Goal: Transaction & Acquisition: Obtain resource

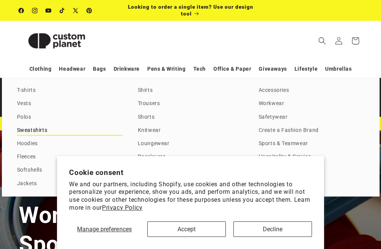
click at [35, 129] on link "Sweatshirts" at bounding box center [70, 131] width 106 height 10
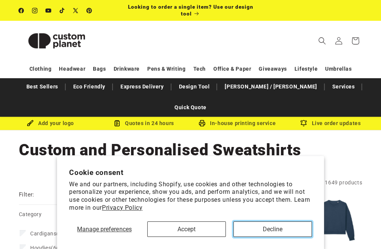
click at [257, 225] on button "Decline" at bounding box center [273, 230] width 79 height 16
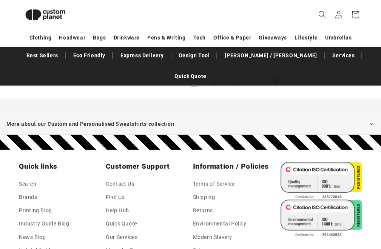
scroll to position [897, 0]
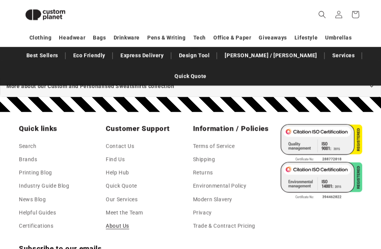
click at [112, 219] on link "About Us" at bounding box center [117, 225] width 23 height 13
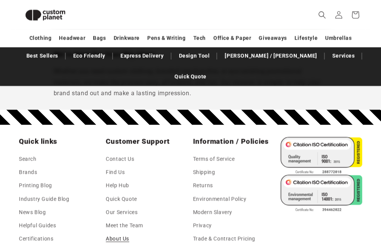
scroll to position [755, 0]
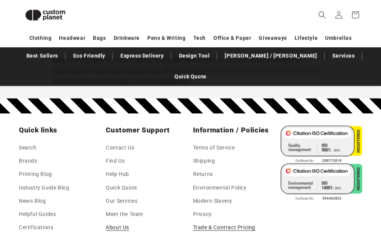
click at [231, 221] on link "Trade & Contract Pricing" at bounding box center [224, 227] width 62 height 13
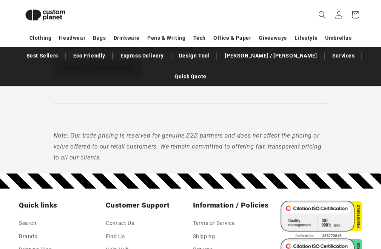
scroll to position [443, 0]
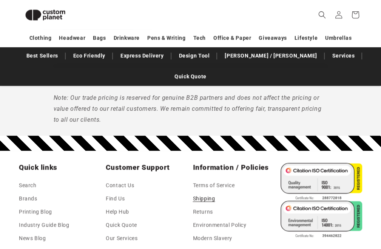
click at [206, 192] on link "Shipping" at bounding box center [204, 198] width 22 height 13
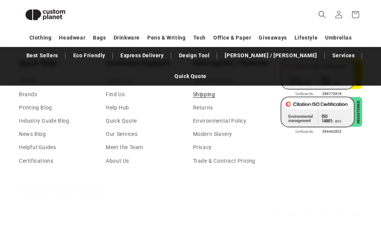
scroll to position [1024, 0]
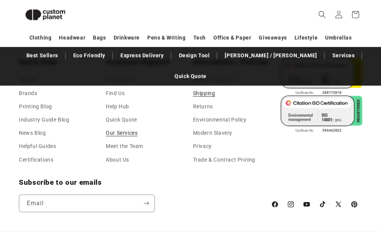
click at [133, 127] on link "Our Services" at bounding box center [122, 133] width 32 height 13
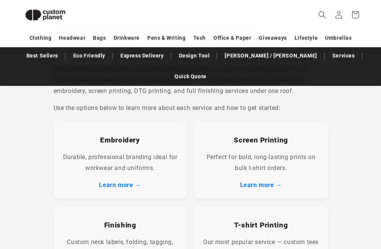
scroll to position [103, 0]
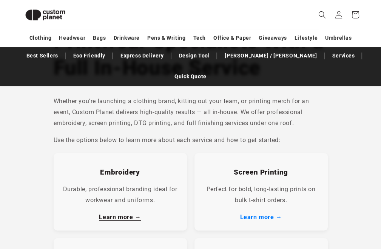
click at [120, 214] on link "Learn more →" at bounding box center [120, 217] width 42 height 7
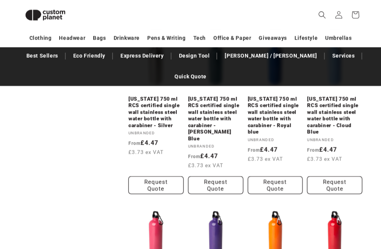
scroll to position [783, 0]
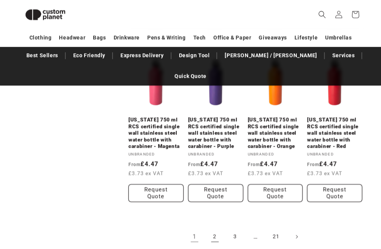
click at [215, 228] on link "2" at bounding box center [215, 236] width 17 height 17
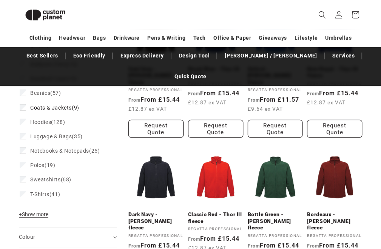
scroll to position [141, 0]
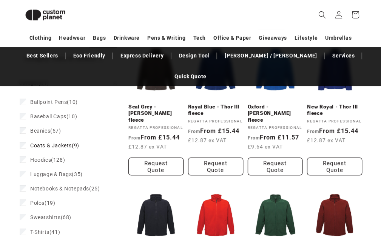
click at [32, 186] on span "Notebooks & Notepads" at bounding box center [59, 189] width 59 height 6
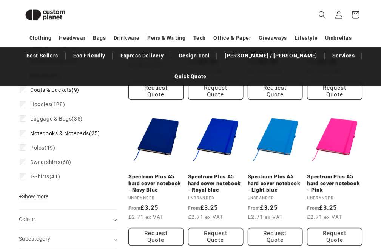
scroll to position [178, 0]
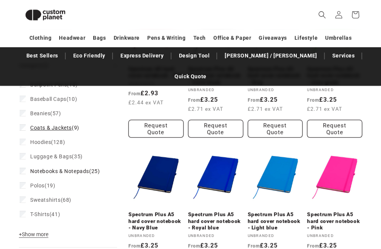
click at [69, 125] on span "Coats & Jackets" at bounding box center [51, 128] width 42 height 6
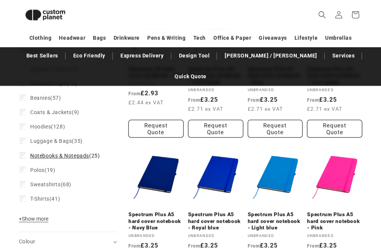
click at [23, 154] on icon at bounding box center [23, 155] width 4 height 3
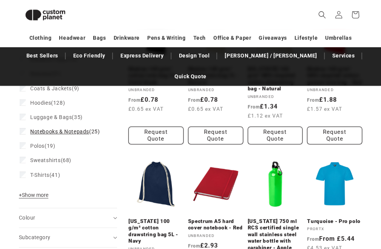
scroll to position [174, 0]
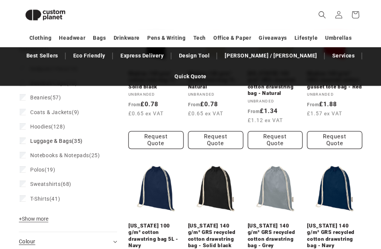
scroll to position [193, 0]
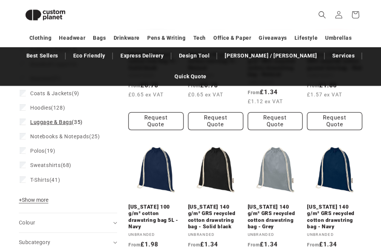
click at [21, 120] on icon at bounding box center [23, 121] width 4 height 3
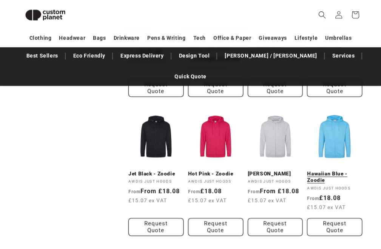
scroll to position [495, 0]
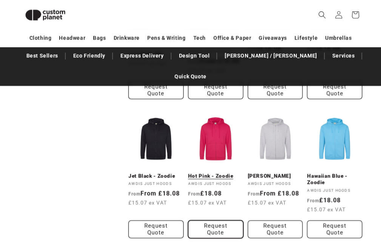
click at [218, 220] on button "Request Quote" at bounding box center [215, 229] width 55 height 18
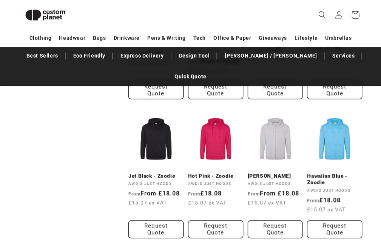
click at [361, 23] on icon at bounding box center [356, 15] width 18 height 18
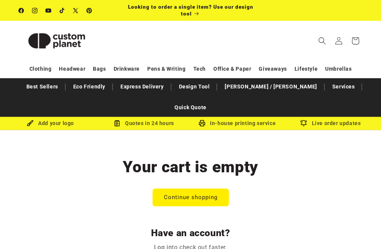
click at [66, 40] on img at bounding box center [57, 41] width 76 height 34
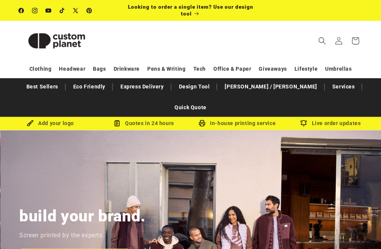
scroll to position [0, 381]
click at [188, 7] on span "Looking to order a single item? Use our design tool" at bounding box center [191, 10] width 126 height 13
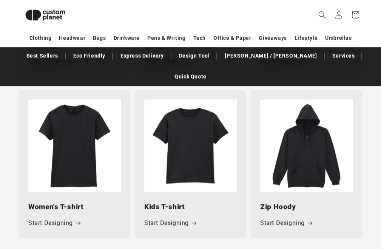
scroll to position [670, 0]
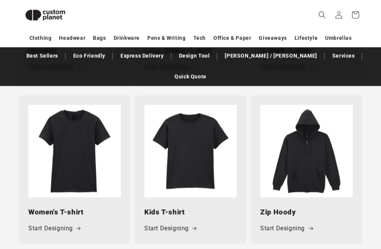
click at [286, 223] on link "Start Designing" at bounding box center [286, 228] width 52 height 11
